Goal: Transaction & Acquisition: Purchase product/service

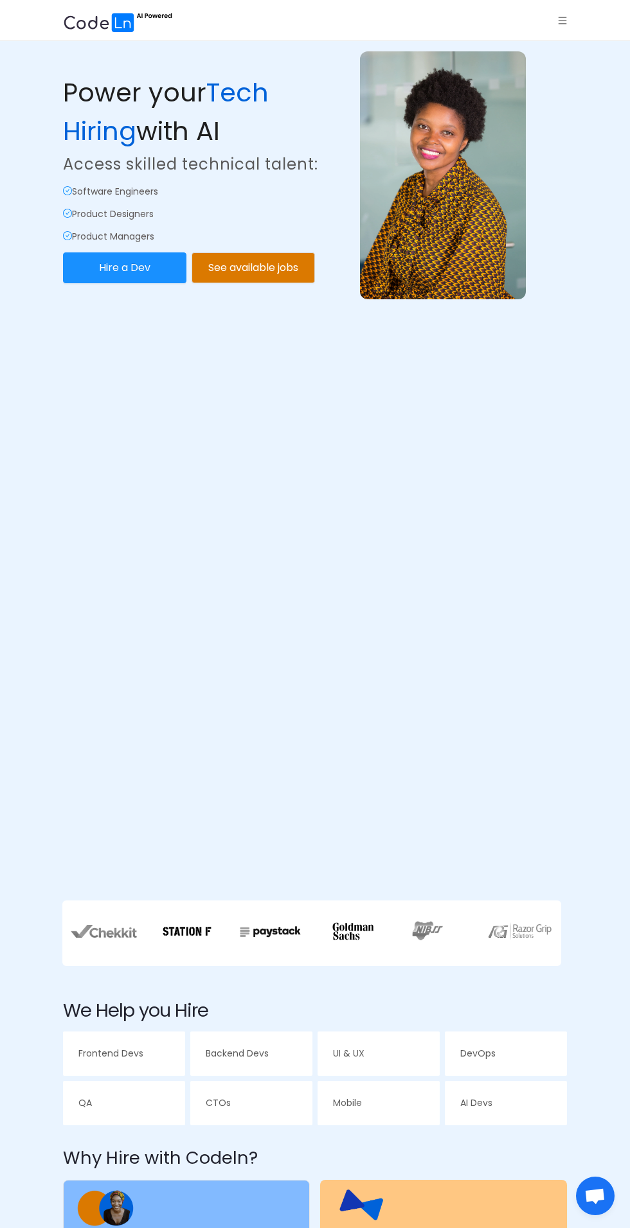
click at [562, 22] on icon "icon: menu" at bounding box center [562, 20] width 9 height 9
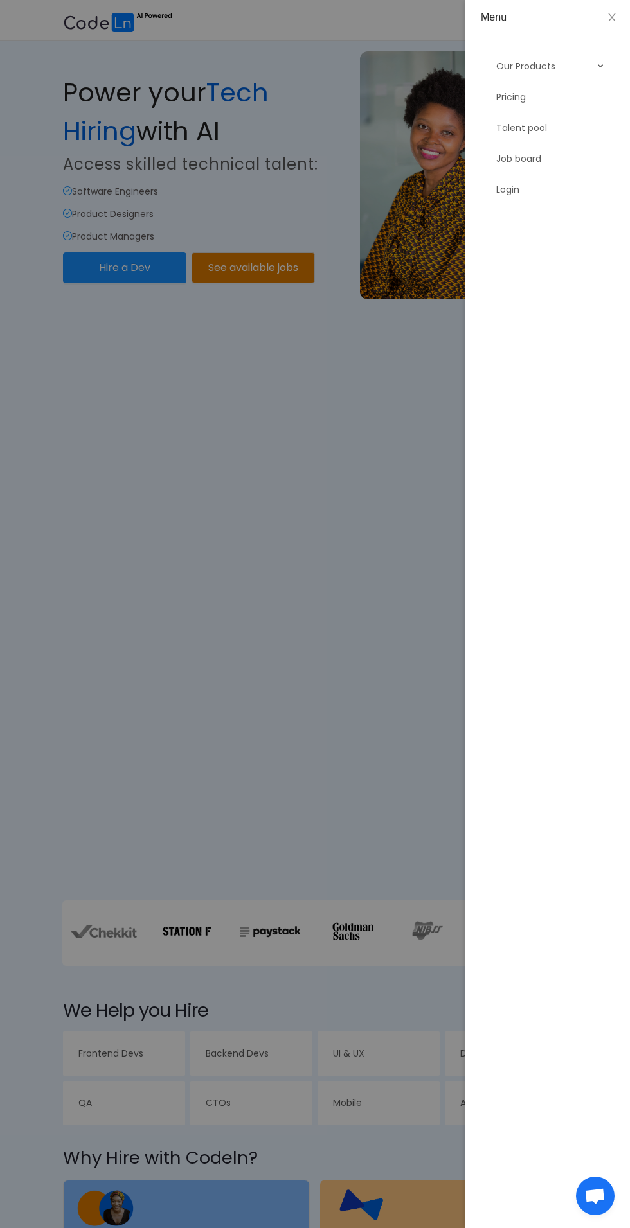
click at [526, 195] on link "Login" at bounding box center [550, 190] width 109 height 26
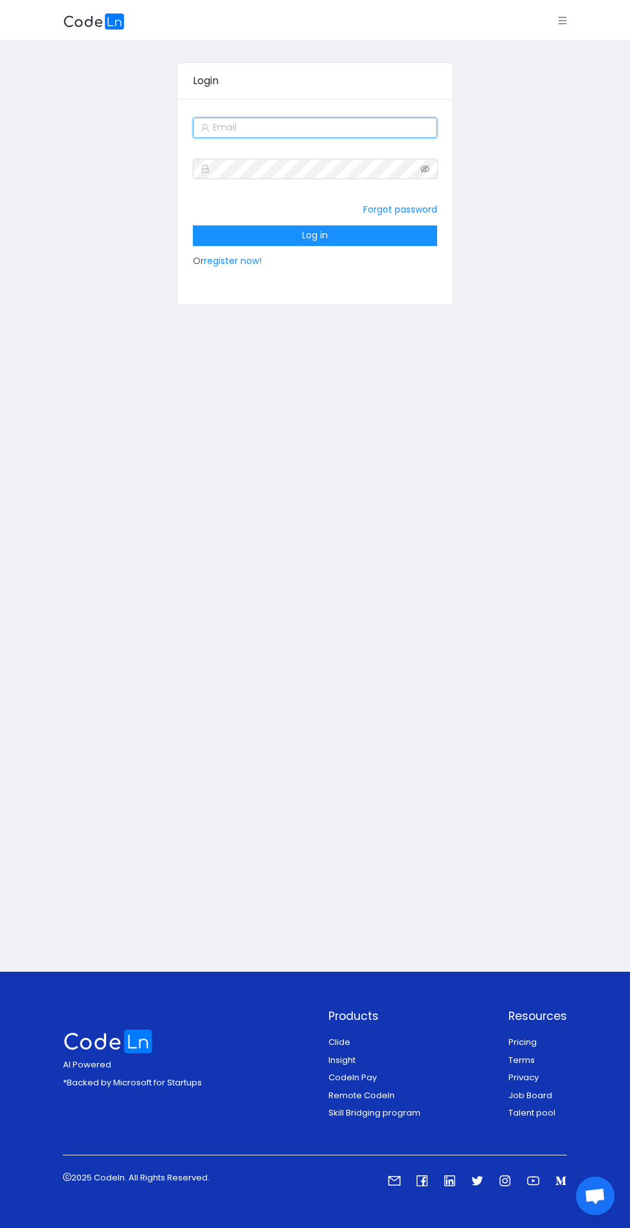
click at [331, 125] on input "text" at bounding box center [315, 128] width 244 height 21
type input "[EMAIL_ADDRESS][DOMAIN_NAME]"
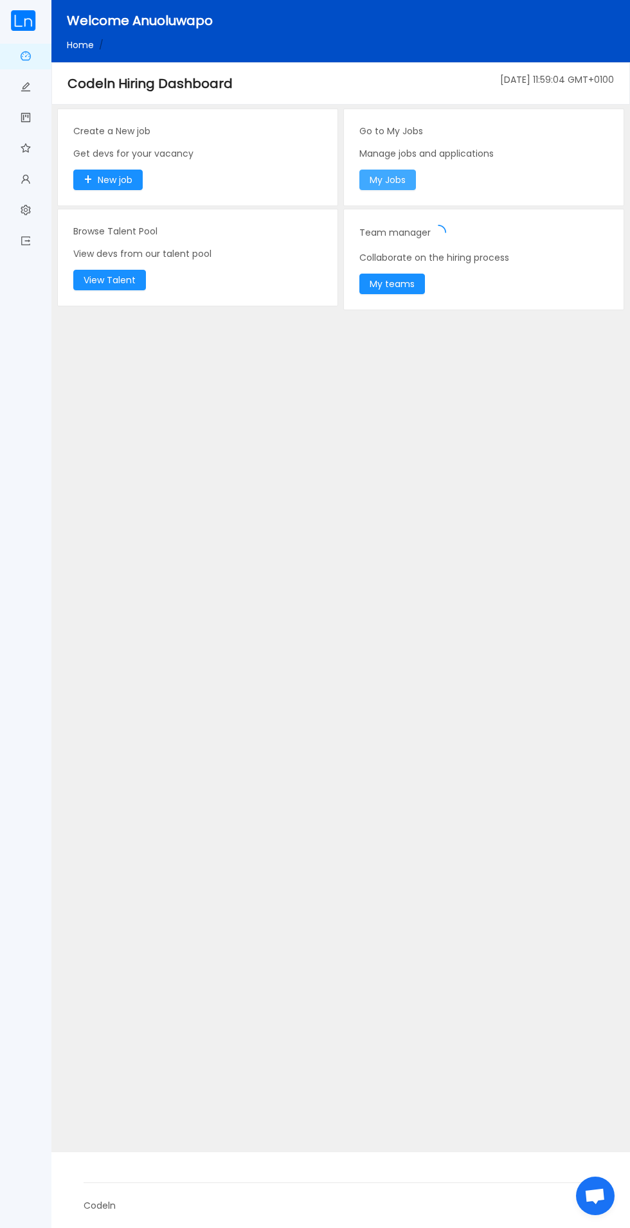
click at [402, 172] on button "My Jobs" at bounding box center [387, 180] width 57 height 21
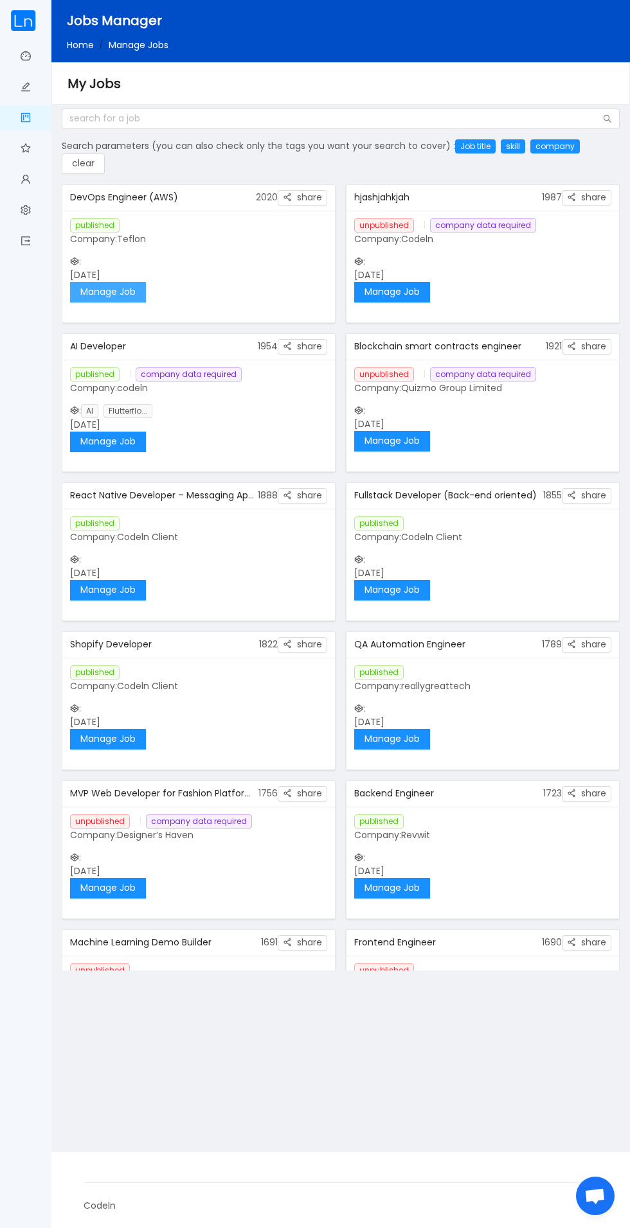
click at [123, 287] on button "Manage Job" at bounding box center [108, 292] width 76 height 21
click at [26, 209] on link "Administrative resources" at bounding box center [26, 211] width 10 height 27
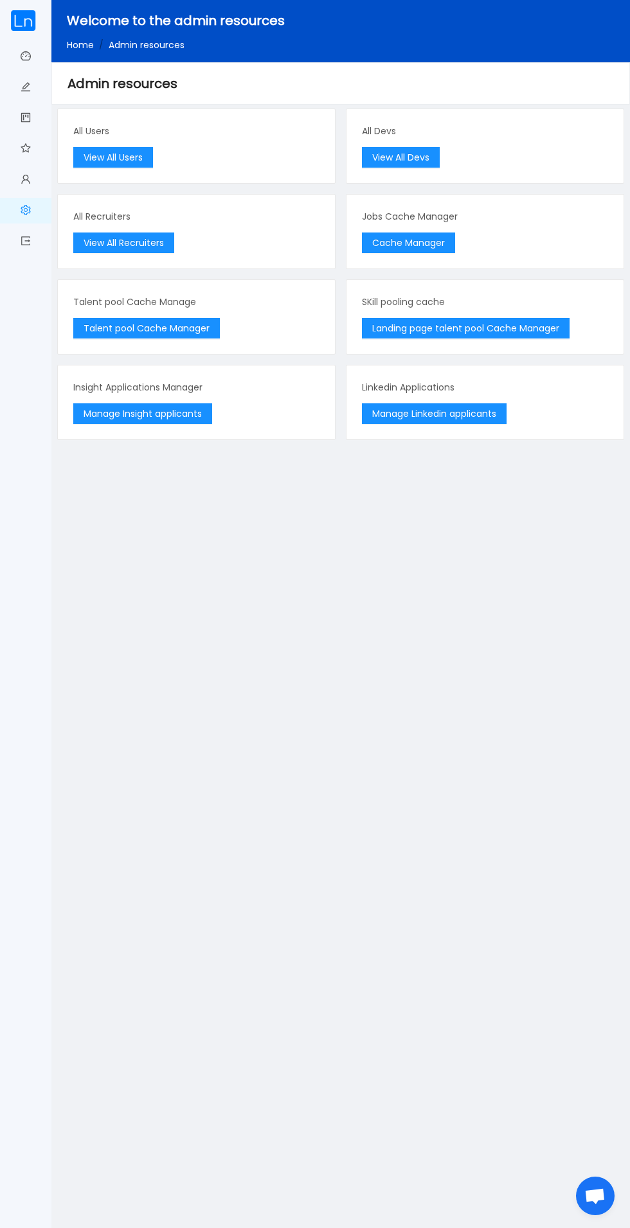
click at [28, 52] on link "Dashboard" at bounding box center [26, 57] width 10 height 27
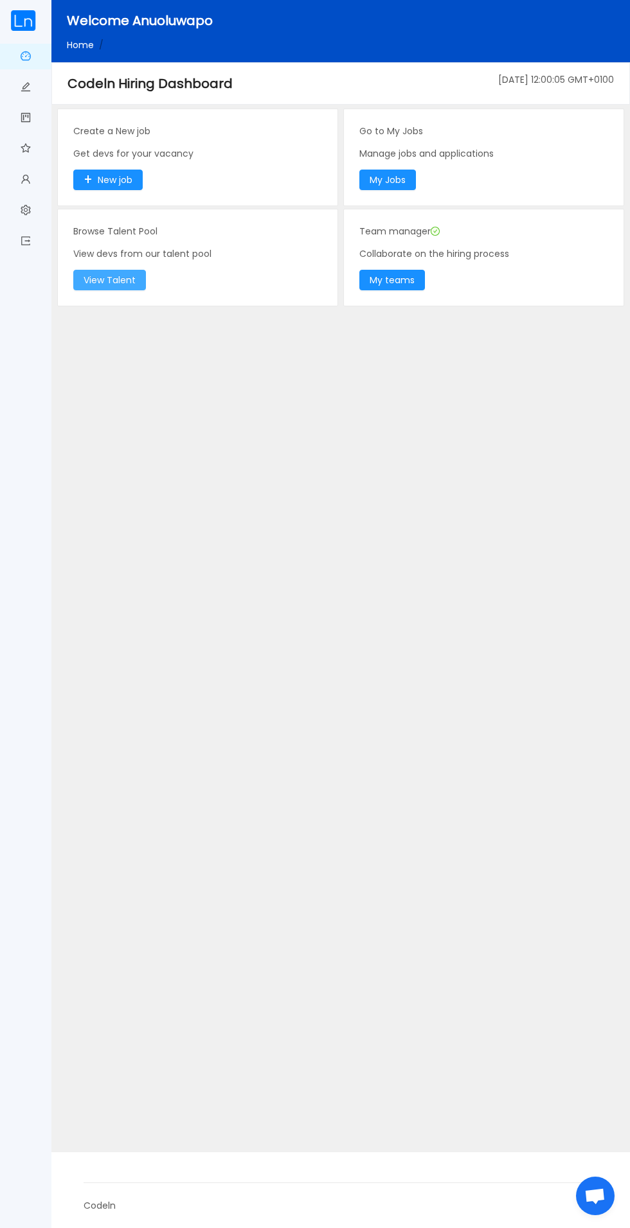
click at [98, 270] on button "View Talent" at bounding box center [109, 280] width 73 height 21
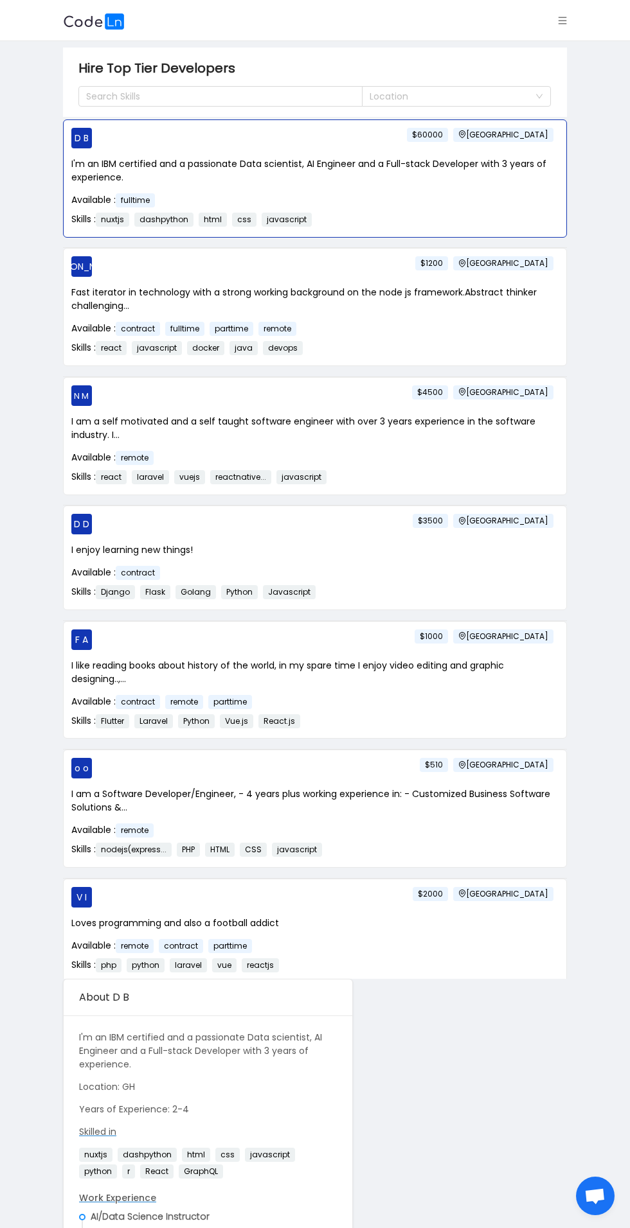
click at [561, 20] on icon "icon: menu" at bounding box center [562, 20] width 8 height 7
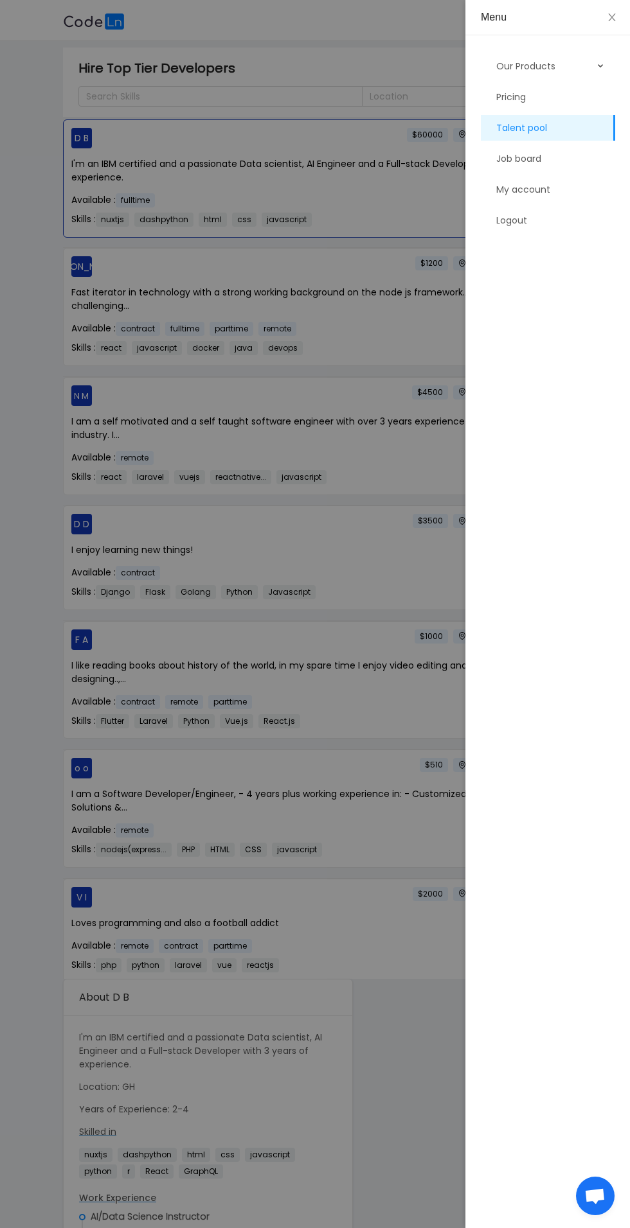
click at [518, 159] on link "Job board" at bounding box center [550, 159] width 109 height 26
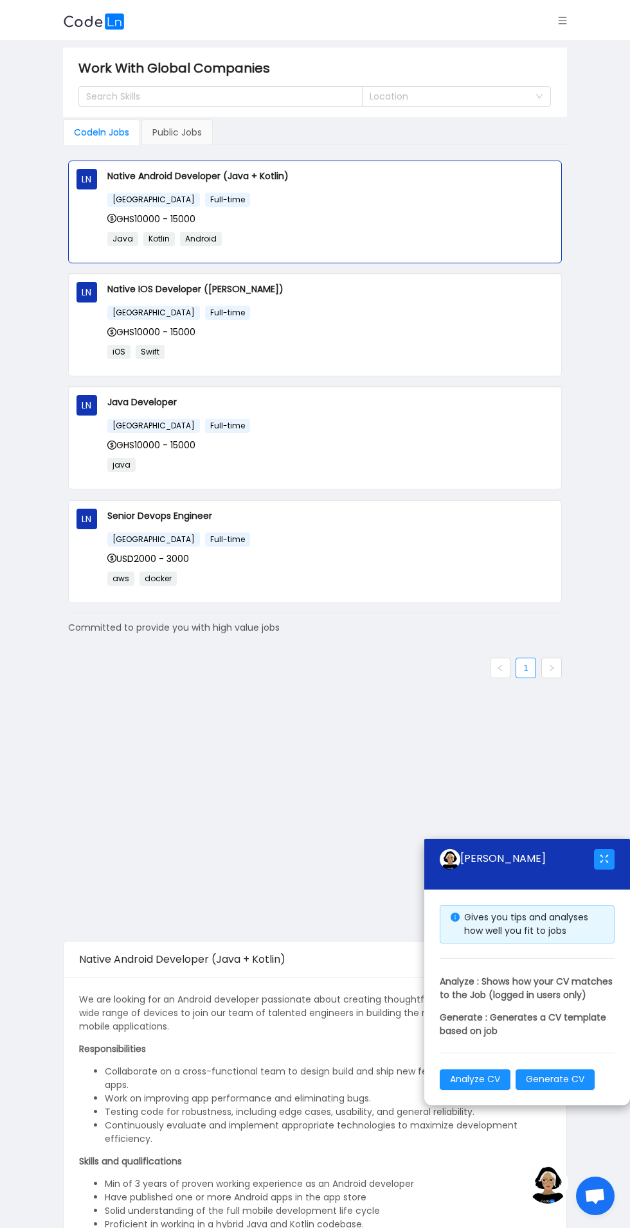
click at [127, 93] on div "Search Skills" at bounding box center [214, 96] width 257 height 13
click at [34, 283] on main "Work With Global Companies Search Skills Location Codeln Jobs Public Jobs LN Na…" at bounding box center [315, 847] width 630 height 1613
click at [179, 131] on div "Public Jobs" at bounding box center [176, 133] width 71 height 26
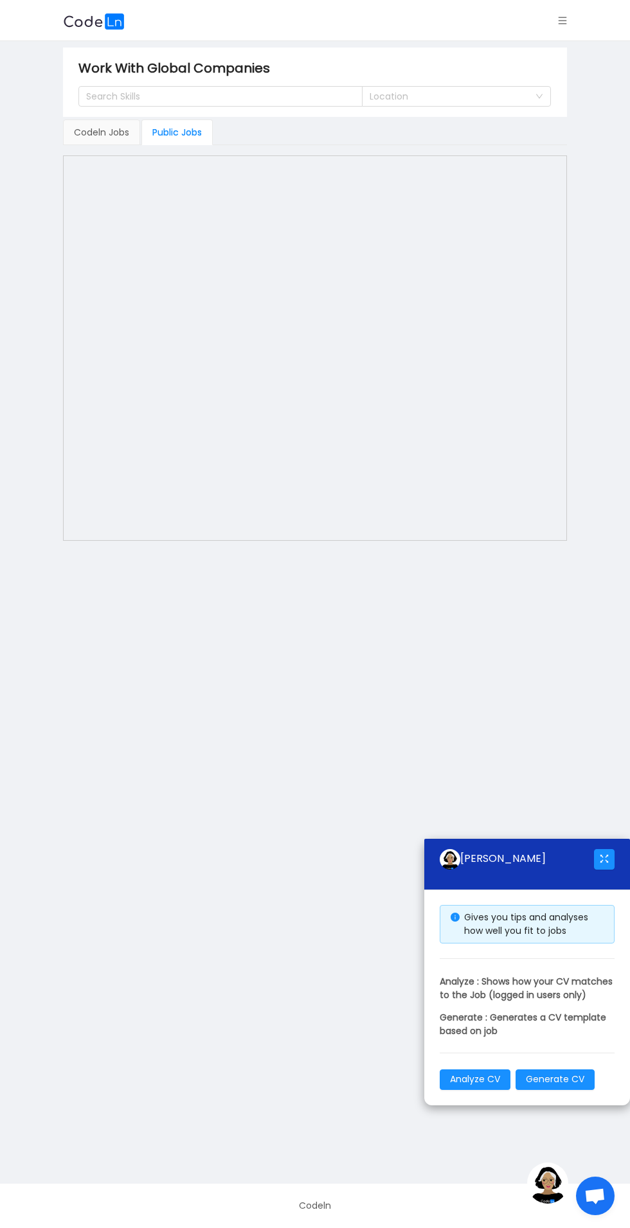
click at [100, 130] on div "Codeln Jobs" at bounding box center [101, 133] width 77 height 26
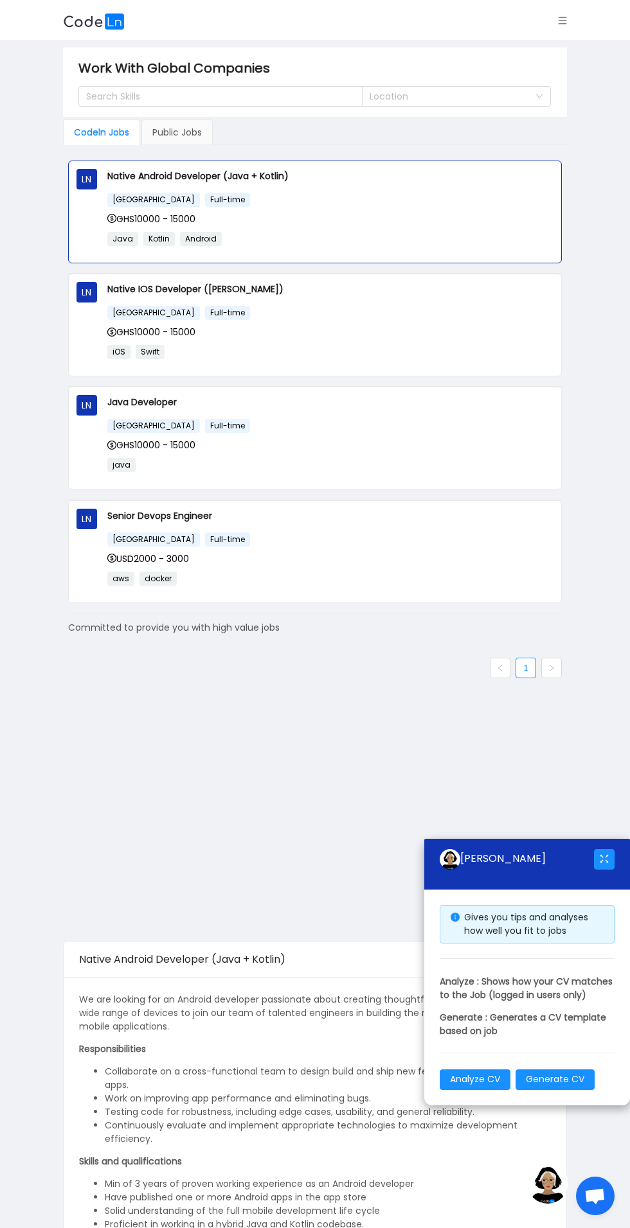
click at [121, 95] on div "Search Skills" at bounding box center [214, 96] width 257 height 13
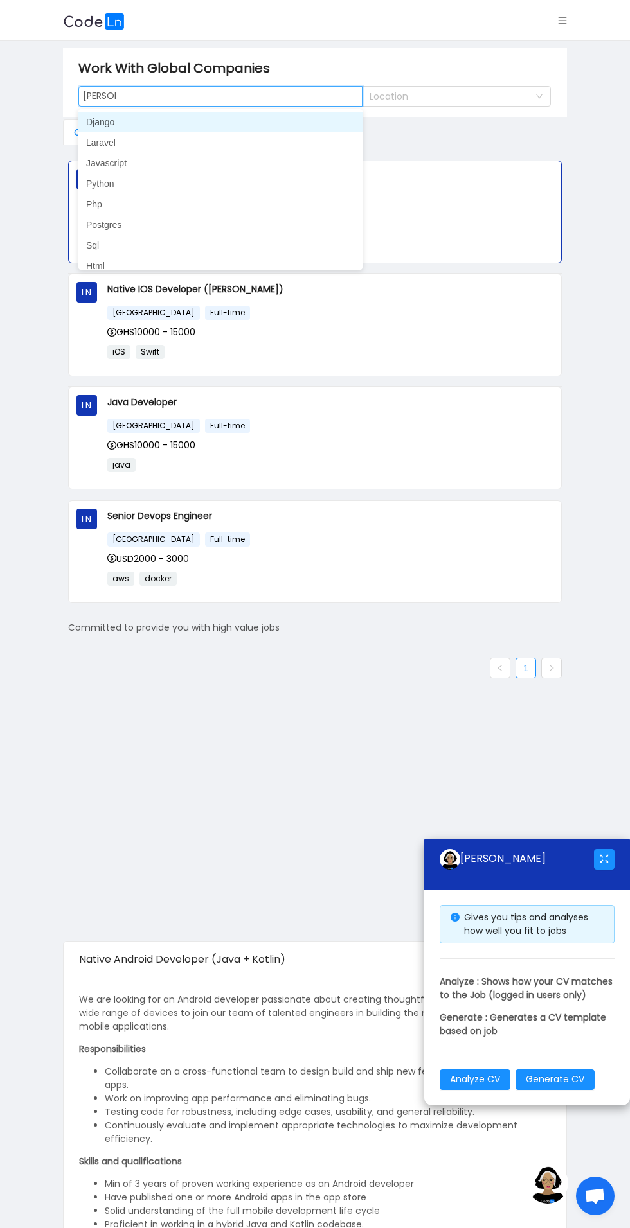
type input "Devips"
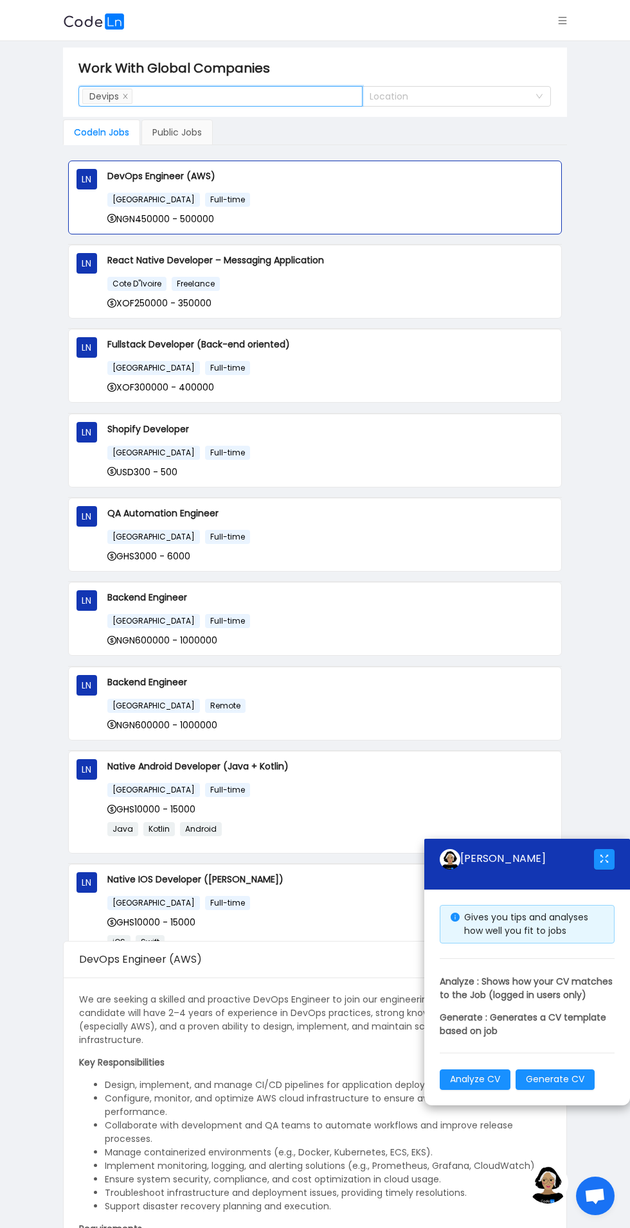
click at [597, 430] on main "Work With Global Companies Search Skills Devips Location Codeln Jobs Public Job…" at bounding box center [315, 847] width 630 height 1613
click at [205, 196] on span "Full-time" at bounding box center [227, 200] width 45 height 14
click at [247, 219] on div "NGN450000 - 500000" at bounding box center [330, 219] width 446 height 14
click at [139, 200] on span "[GEOGRAPHIC_DATA]" at bounding box center [153, 200] width 93 height 14
